Goal: Information Seeking & Learning: Learn about a topic

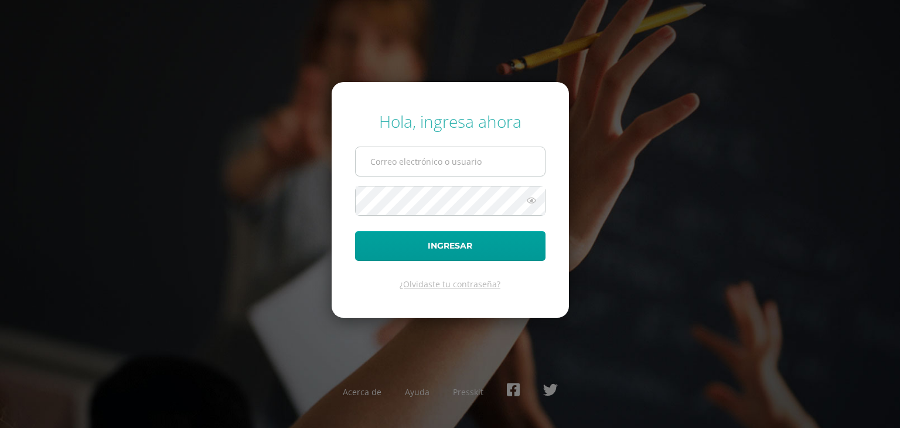
click at [448, 165] on input "text" at bounding box center [450, 161] width 189 height 29
type input "sebastianalvarez16@colegioselshaddai.edu.gt"
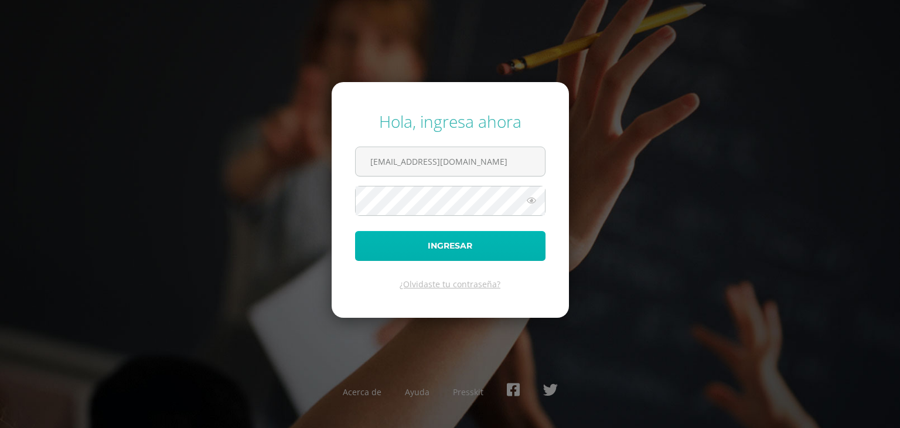
click at [450, 252] on button "Ingresar" at bounding box center [450, 246] width 190 height 30
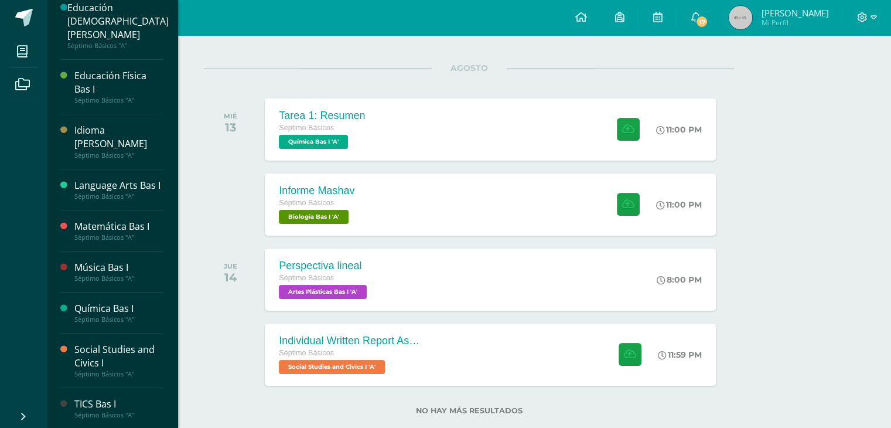
scroll to position [157, 0]
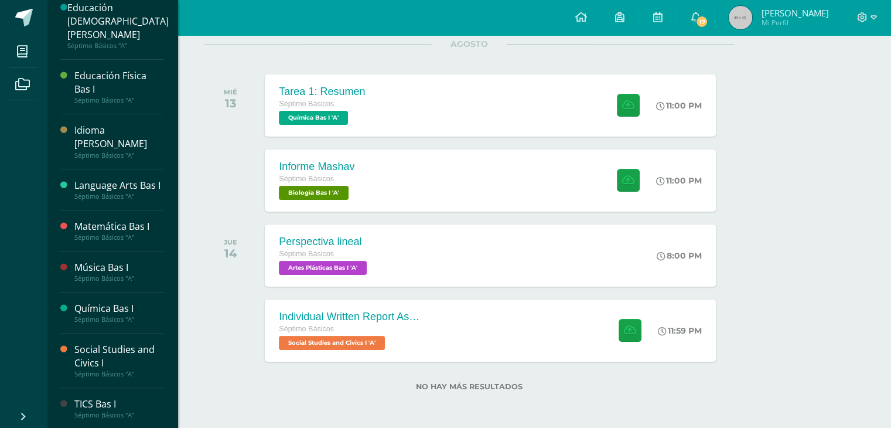
click at [103, 305] on div "Química Bas I" at bounding box center [118, 308] width 89 height 13
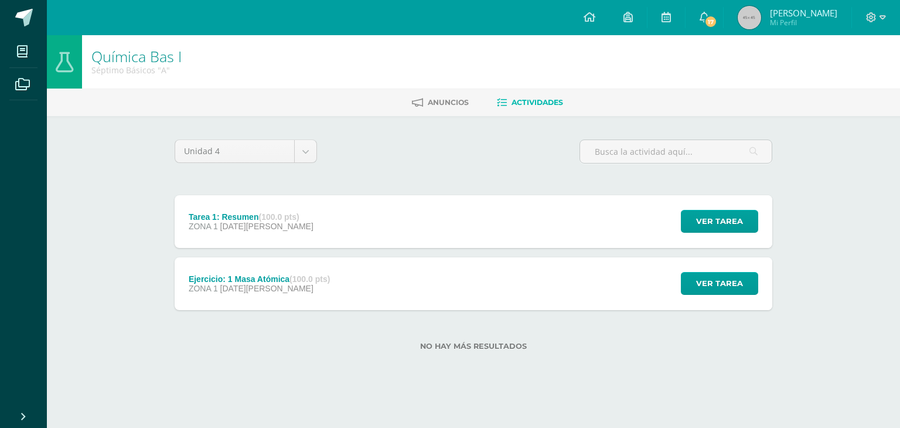
click at [293, 220] on strong "(100.0 pts)" at bounding box center [278, 216] width 40 height 9
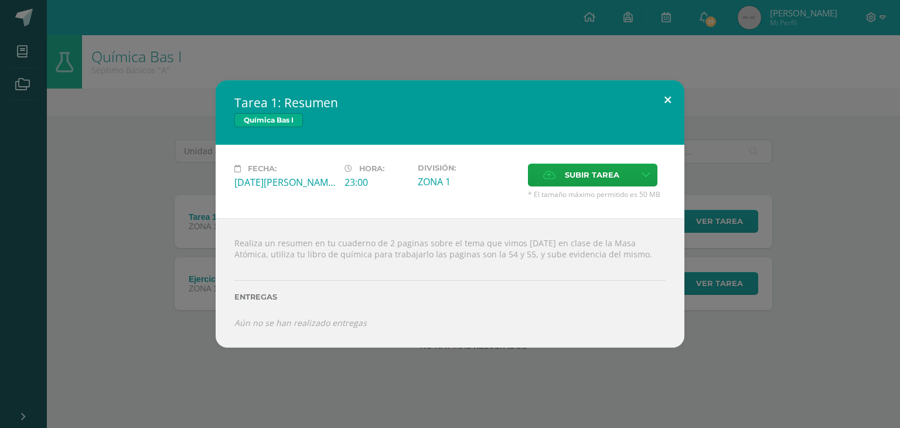
click at [665, 100] on button at bounding box center [667, 100] width 33 height 40
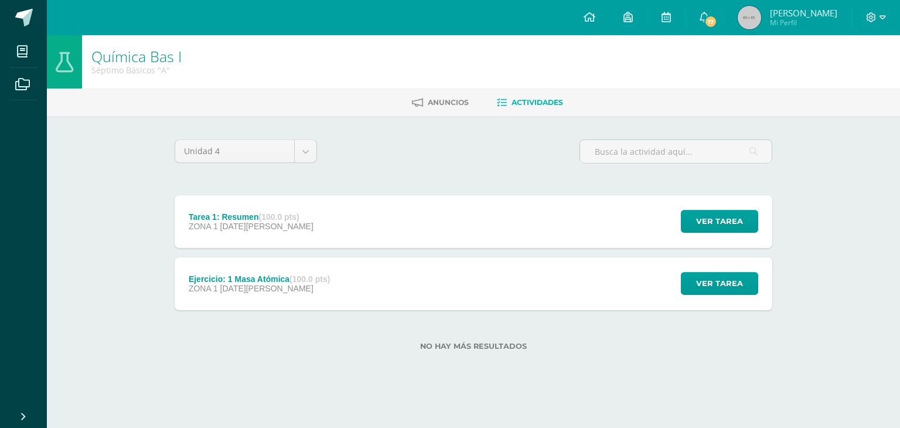
click at [534, 286] on div "Ejercicio: 1 Masa Atómica (100.0 pts) ZONA 1 08 de Agosto Ver tarea Ejercicio: …" at bounding box center [473, 283] width 597 height 53
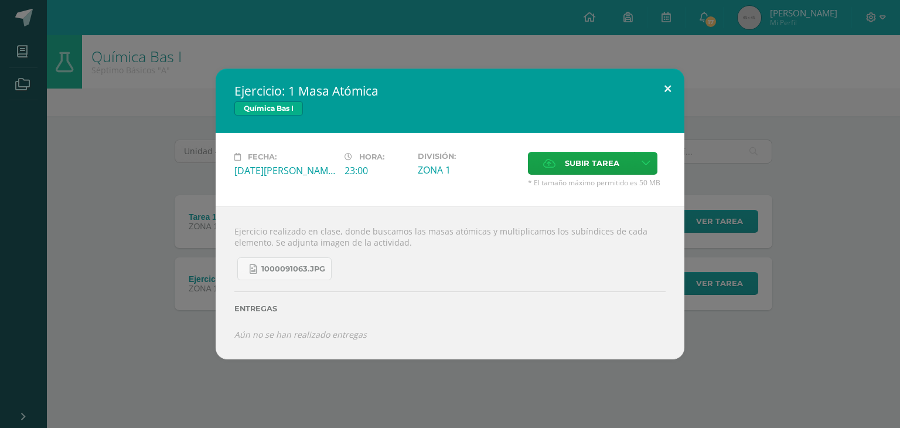
drag, startPoint x: 667, startPoint y: 95, endPoint x: 605, endPoint y: 221, distance: 140.7
click at [665, 95] on button at bounding box center [667, 89] width 33 height 40
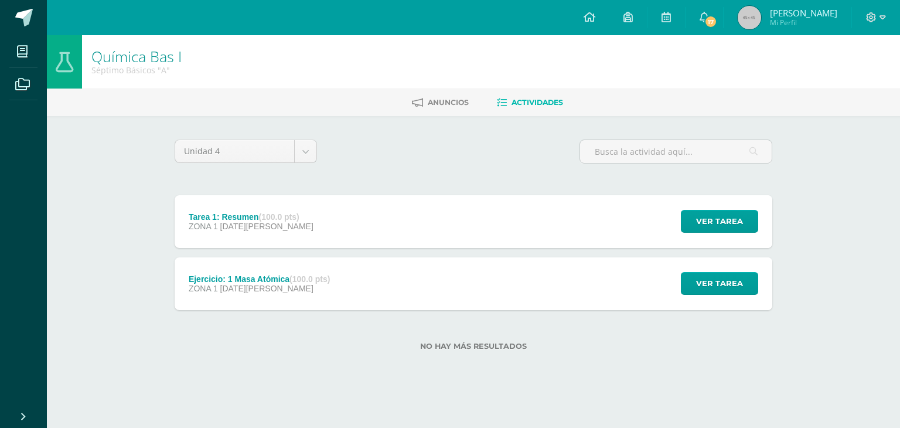
click at [347, 211] on div "Tarea 1: Resumen (100.0 pts) ZONA 1 13 de Agosto Ver tarea Tarea 1: Resumen Quí…" at bounding box center [473, 221] width 597 height 53
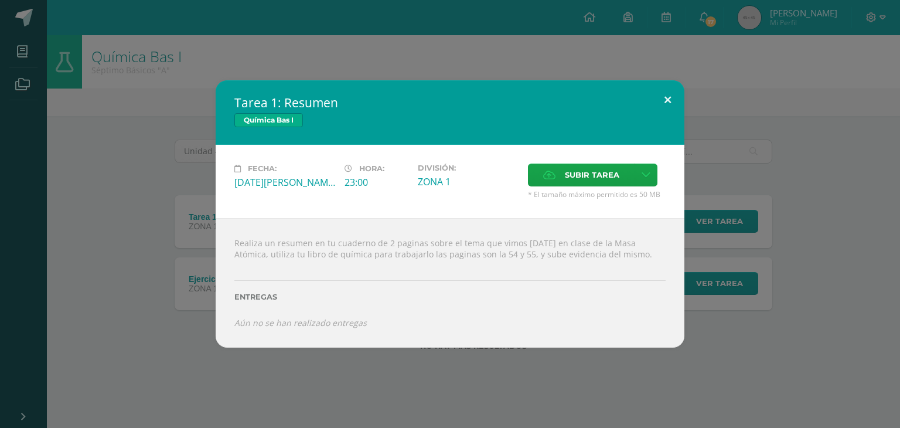
click at [667, 99] on button at bounding box center [667, 100] width 33 height 40
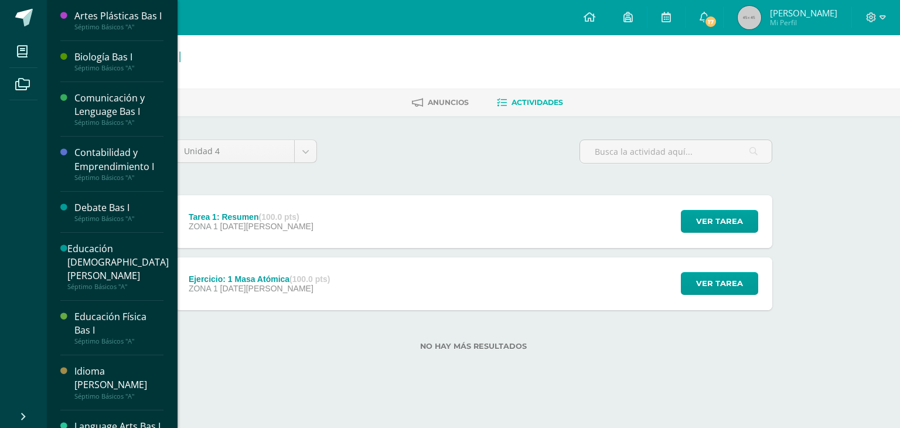
click at [108, 72] on div "Séptimo Básicos "A"" at bounding box center [118, 68] width 89 height 8
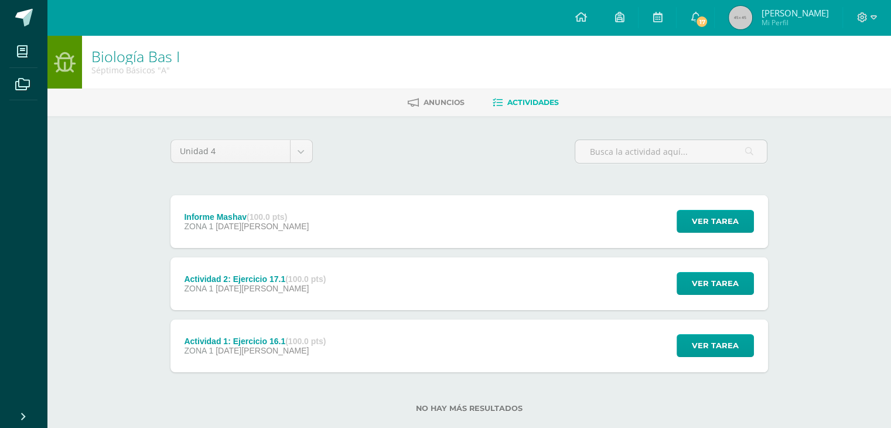
click at [291, 208] on div "Informe Mashav (100.0 pts) ZONA 1 [DATE][PERSON_NAME]" at bounding box center [246, 221] width 153 height 53
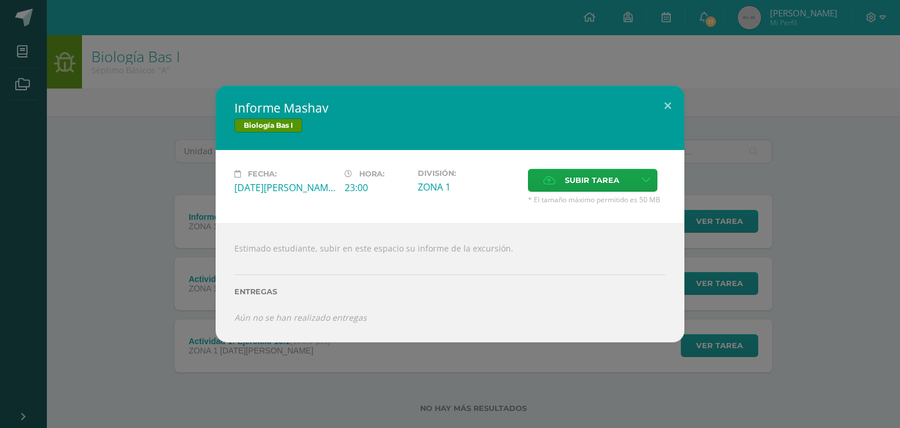
drag, startPoint x: 230, startPoint y: 105, endPoint x: 268, endPoint y: 107, distance: 38.1
click at [267, 101] on div "Informe Mashav Biología Bas I" at bounding box center [450, 118] width 469 height 64
click at [270, 107] on h2 "Informe Mashav" at bounding box center [449, 108] width 431 height 16
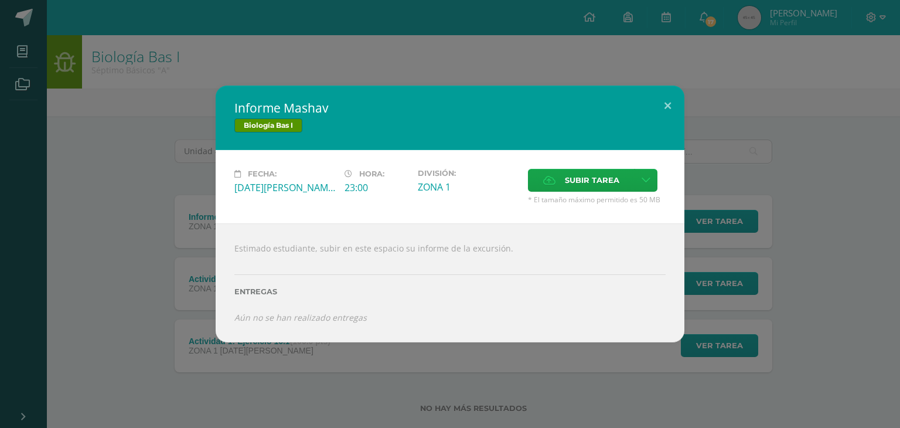
drag, startPoint x: 227, startPoint y: 66, endPoint x: 155, endPoint y: 57, distance: 72.1
click at [225, 66] on div "Informe Mashav Biología Bas I Fecha: Miércoles 13 de Agosto Hora: 23:00 Divisió…" at bounding box center [450, 214] width 900 height 428
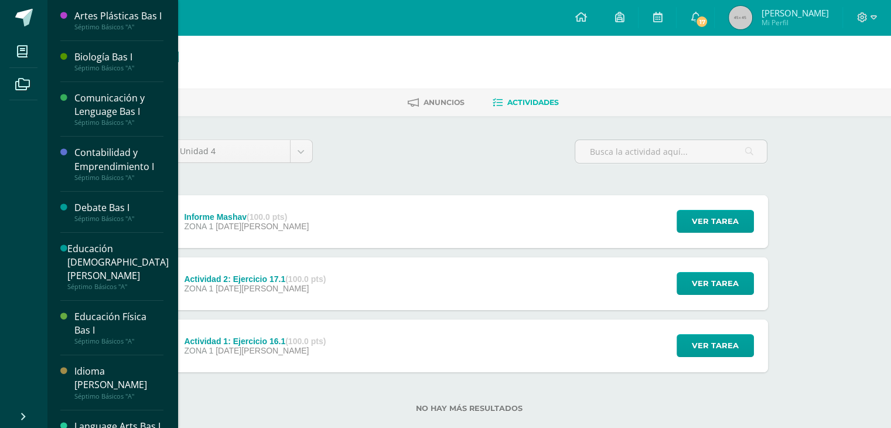
click at [115, 72] on div "Séptimo Básicos "A"" at bounding box center [118, 68] width 89 height 8
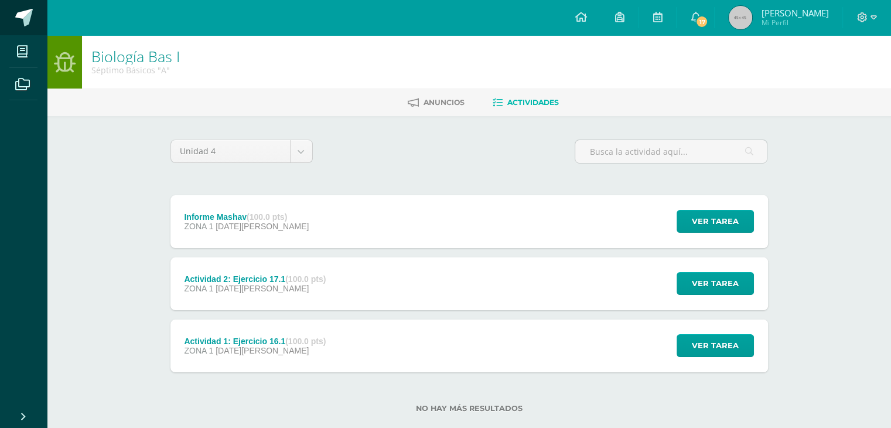
click at [26, 15] on span at bounding box center [24, 18] width 18 height 18
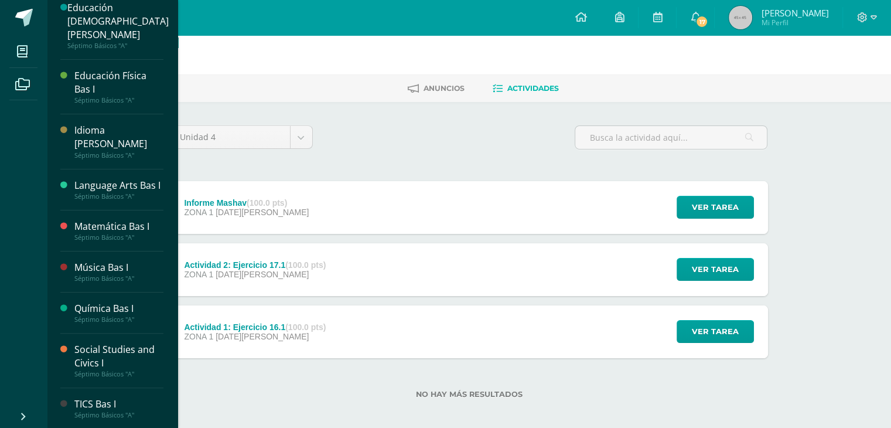
scroll to position [22, 0]
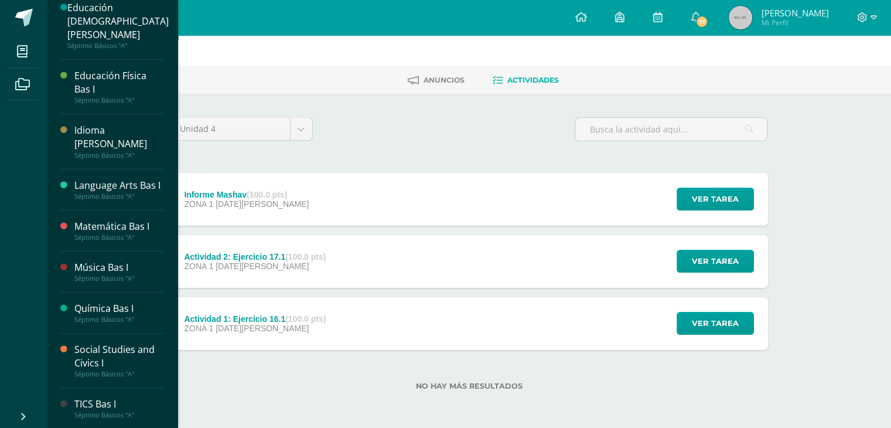
click at [124, 315] on div "Séptimo Básicos "A"" at bounding box center [118, 319] width 89 height 8
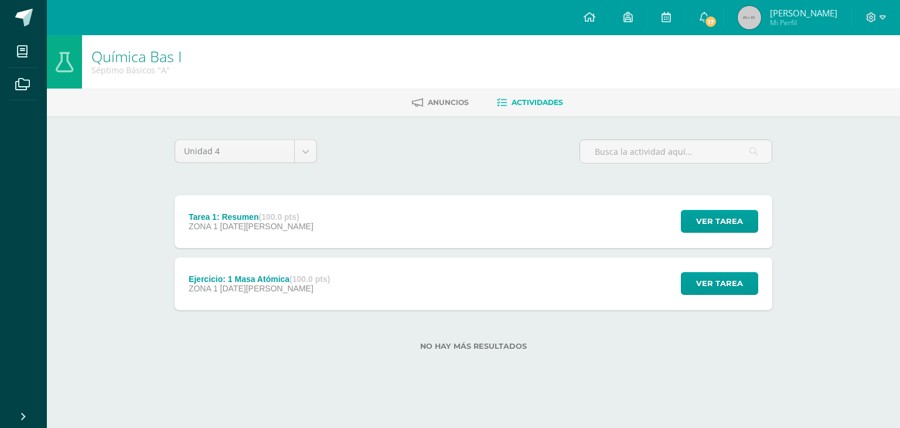
click at [317, 215] on div "Tarea 1: Resumen (100.0 pts) ZONA 1 [DATE][PERSON_NAME] Ver tarea Tarea 1: Resu…" at bounding box center [473, 221] width 597 height 53
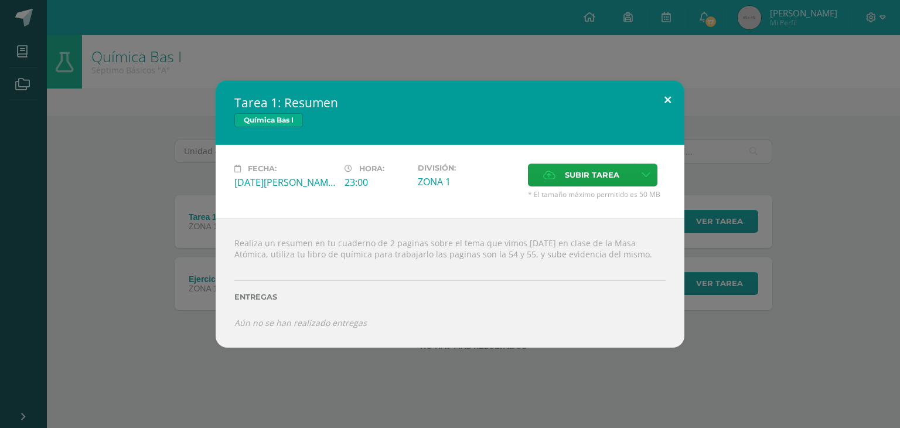
click at [671, 98] on button at bounding box center [667, 100] width 33 height 40
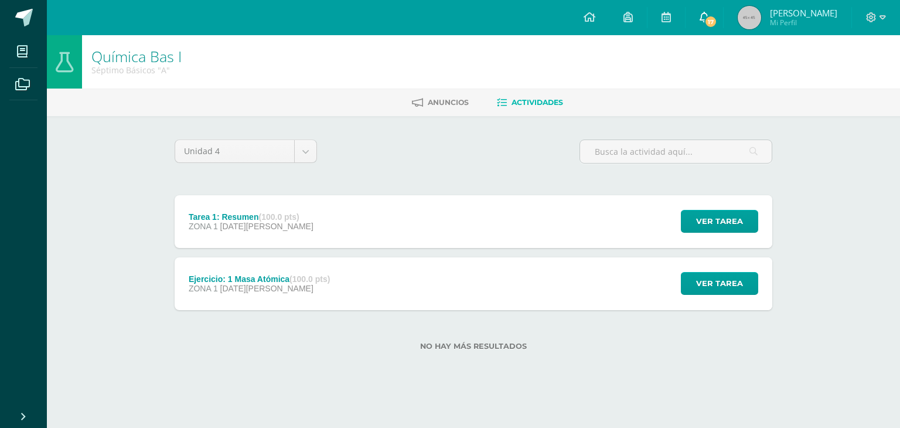
click at [713, 18] on span "17" at bounding box center [710, 21] width 13 height 13
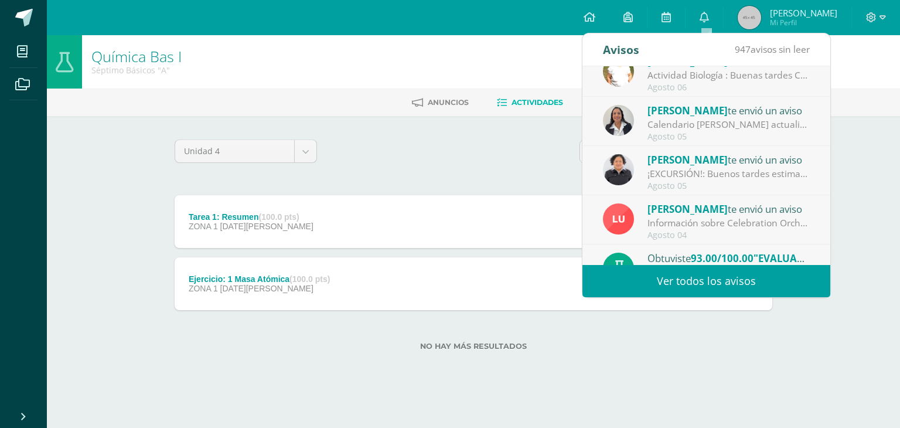
scroll to position [59, 0]
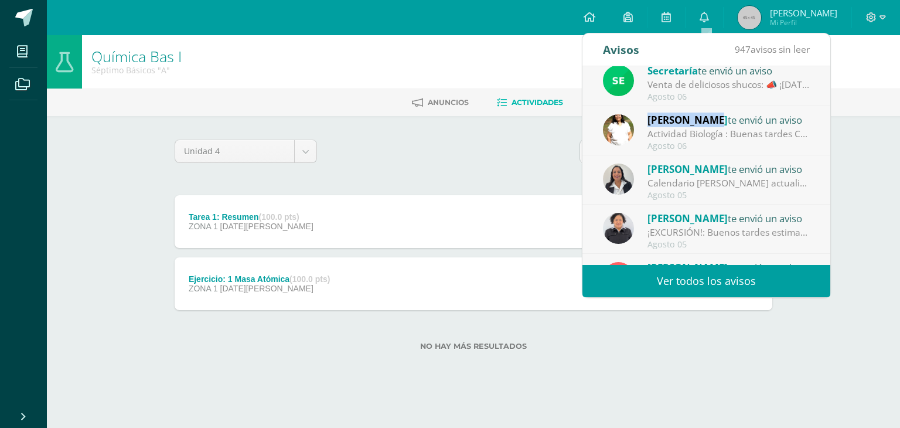
drag, startPoint x: 645, startPoint y: 119, endPoint x: 704, endPoint y: 120, distance: 58.6
click at [704, 120] on div "Lilian Garoz te envió un aviso Actividad Biología : Buenas tardes Comunidad Edu…" at bounding box center [706, 131] width 207 height 39
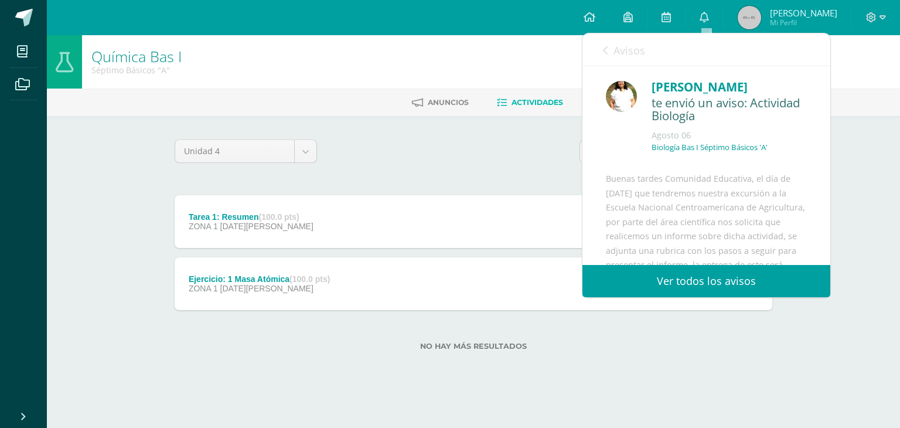
copy span "[PERSON_NAME]"
drag, startPoint x: 646, startPoint y: 82, endPoint x: 712, endPoint y: 81, distance: 66.8
click at [712, 81] on div "[PERSON_NAME]" at bounding box center [728, 87] width 155 height 18
copy div "[PERSON_NAME]"
click at [375, 169] on div "Unidad 4 Unidad 1 Unidad 2 Unidad 3 Unidad 4" at bounding box center [473, 155] width 607 height 33
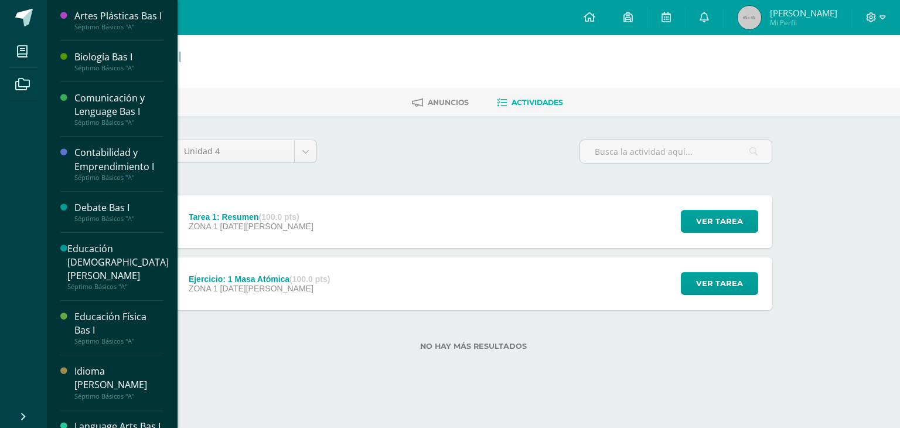
click at [136, 64] on div "Biología Bas I" at bounding box center [118, 56] width 89 height 13
